Goal: Task Accomplishment & Management: Manage account settings

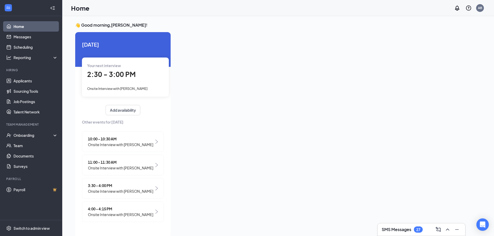
click at [131, 138] on span "10:00 - 10:30 AM" at bounding box center [120, 139] width 65 height 6
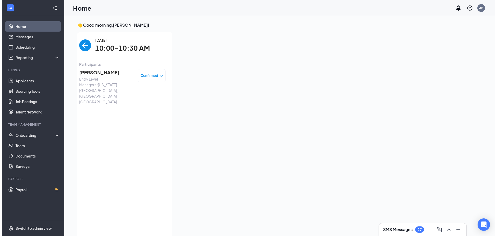
scroll to position [2, 0]
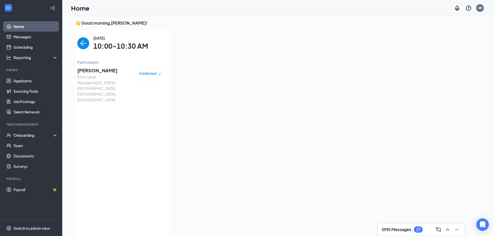
click at [144, 73] on span "Confirmed" at bounding box center [148, 73] width 18 height 5
click at [88, 112] on div "[DATE] 10:00-10:30 AM Participants [PERSON_NAME] Entry Level Manager at [US_STA…" at bounding box center [120, 133] width 87 height 196
click at [93, 69] on span "[PERSON_NAME]" at bounding box center [104, 70] width 54 height 7
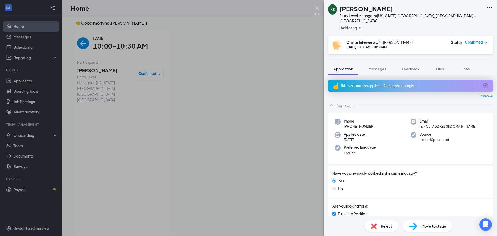
click at [388, 227] on span "Reject" at bounding box center [386, 226] width 11 height 6
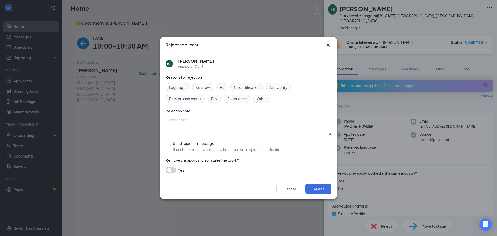
click at [169, 144] on input "Send rejection message If unchecked, the applicant will not receive a rejection…" at bounding box center [225, 146] width 118 height 11
checkbox input "true"
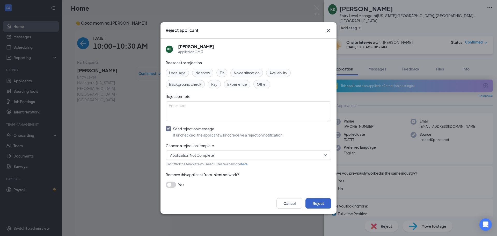
click at [313, 204] on button "Reject" at bounding box center [319, 203] width 26 height 10
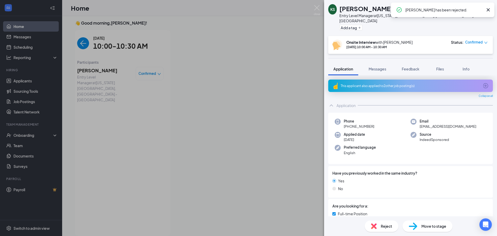
click at [75, 44] on div "KS [PERSON_NAME] Entry Level Manager at [US_STATE][GEOGRAPHIC_DATA], [GEOGRAPHI…" at bounding box center [248, 118] width 497 height 236
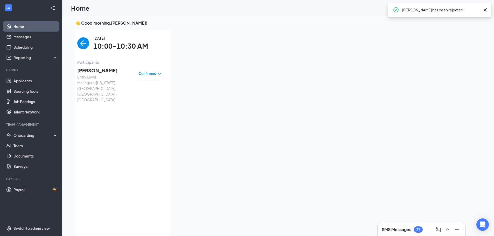
click at [80, 46] on img "back-button" at bounding box center [83, 43] width 12 height 12
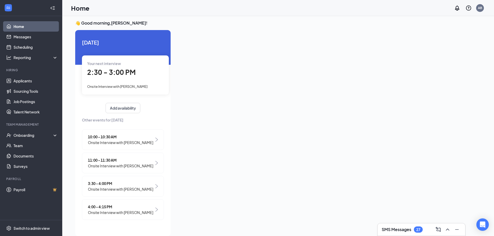
click at [140, 163] on span "Onsite Interview with [PERSON_NAME]" at bounding box center [120, 166] width 65 height 6
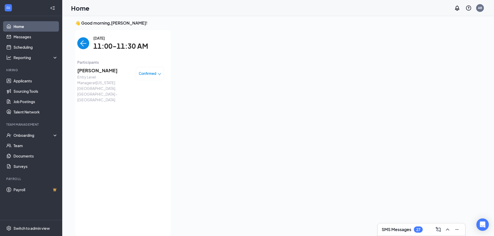
click at [98, 72] on span "[PERSON_NAME]" at bounding box center [104, 70] width 54 height 7
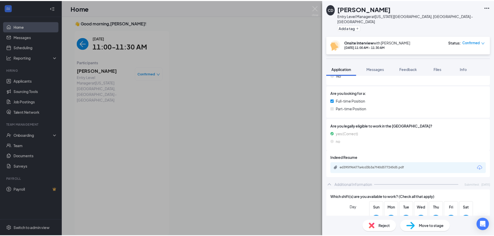
scroll to position [181, 0]
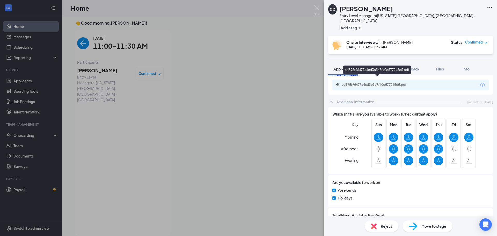
click at [361, 83] on div "ed395f96477a4cd3b3a7f40d577245d5.pdf" at bounding box center [378, 85] width 73 height 4
click at [382, 228] on span "Reject" at bounding box center [386, 226] width 11 height 6
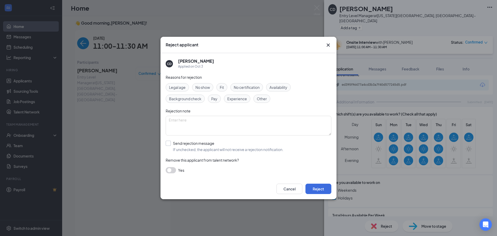
click at [167, 143] on input "Send rejection message If unchecked, the applicant will not receive a rejection…" at bounding box center [225, 146] width 118 height 11
checkbox input "true"
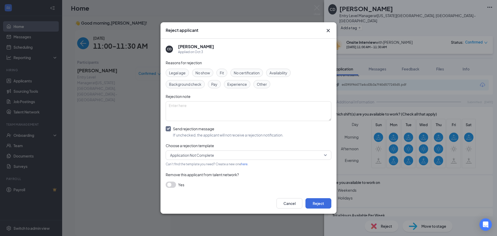
click at [208, 156] on span "Application Not Complete" at bounding box center [192, 155] width 44 height 8
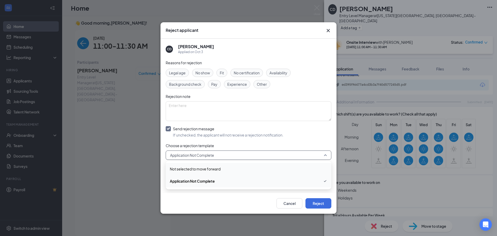
click at [199, 169] on span "Not selected to move forward" at bounding box center [195, 169] width 51 height 6
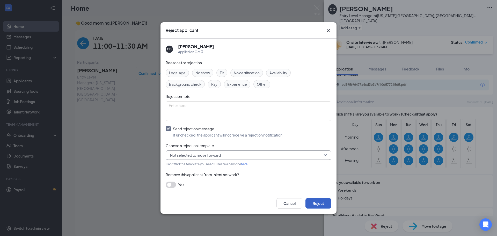
click at [322, 203] on button "Reject" at bounding box center [319, 203] width 26 height 10
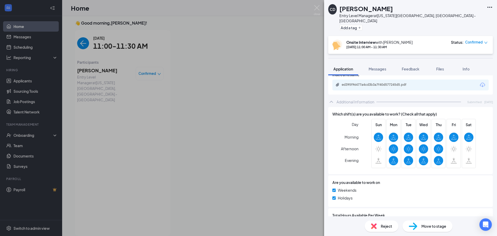
click at [241, 168] on div "CD [PERSON_NAME] Entry Level Manager at [US_STATE][GEOGRAPHIC_DATA], [GEOGRAPHI…" at bounding box center [248, 118] width 497 height 236
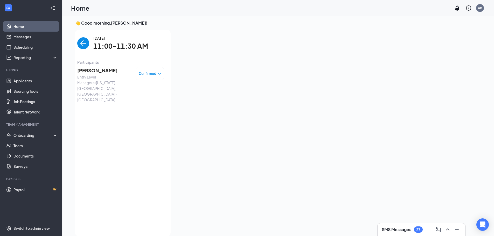
click at [79, 44] on img "back-button" at bounding box center [83, 43] width 12 height 12
